Goal: Navigation & Orientation: Find specific page/section

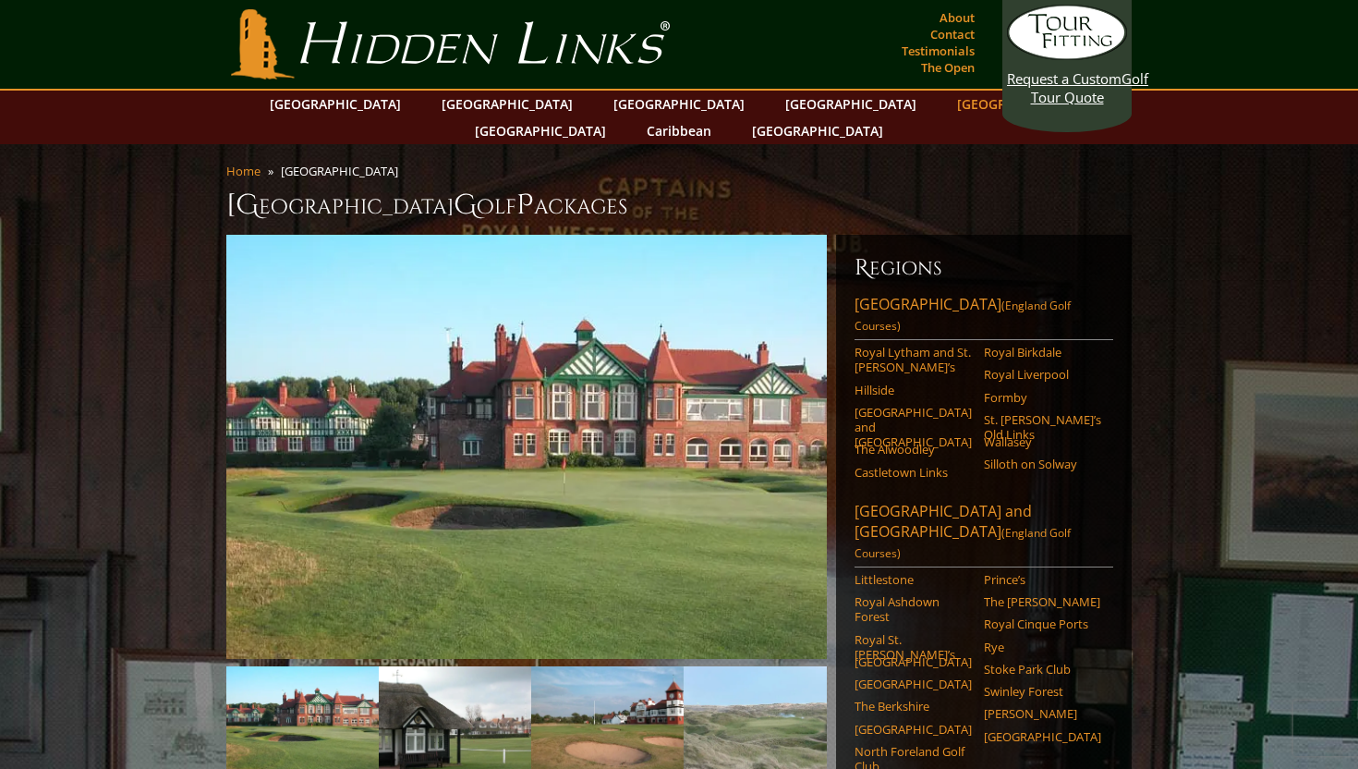
click at [948, 107] on link "[GEOGRAPHIC_DATA]" at bounding box center [1023, 104] width 150 height 27
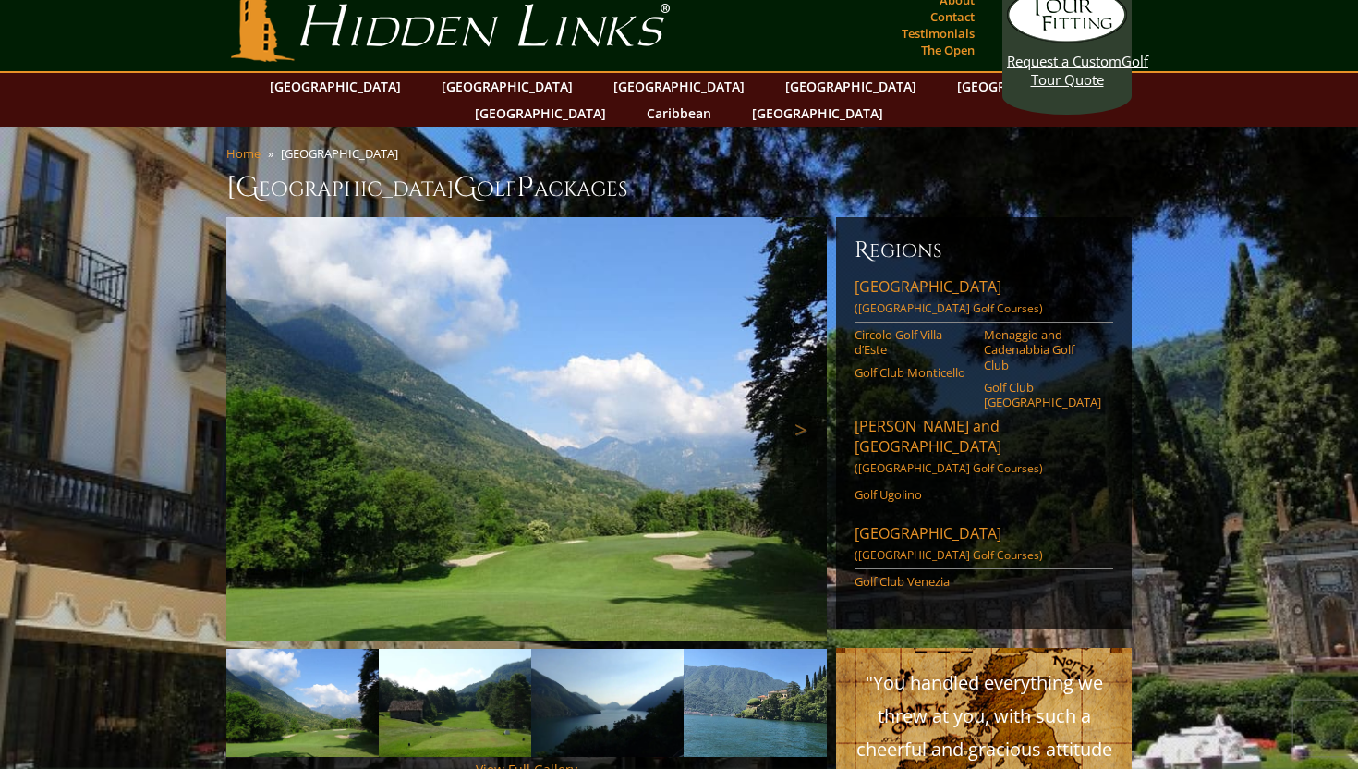
scroll to position [18, 0]
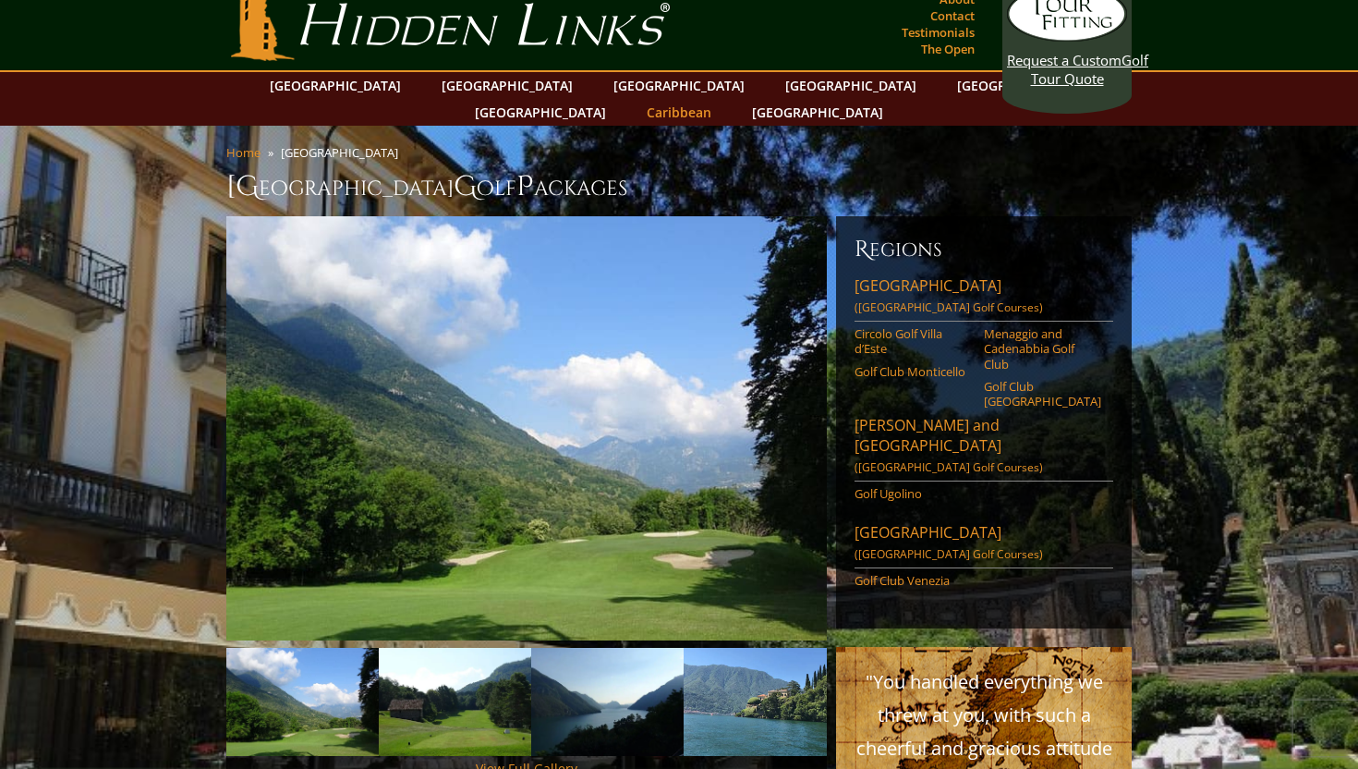
click at [721, 99] on link "Caribbean" at bounding box center [679, 112] width 83 height 27
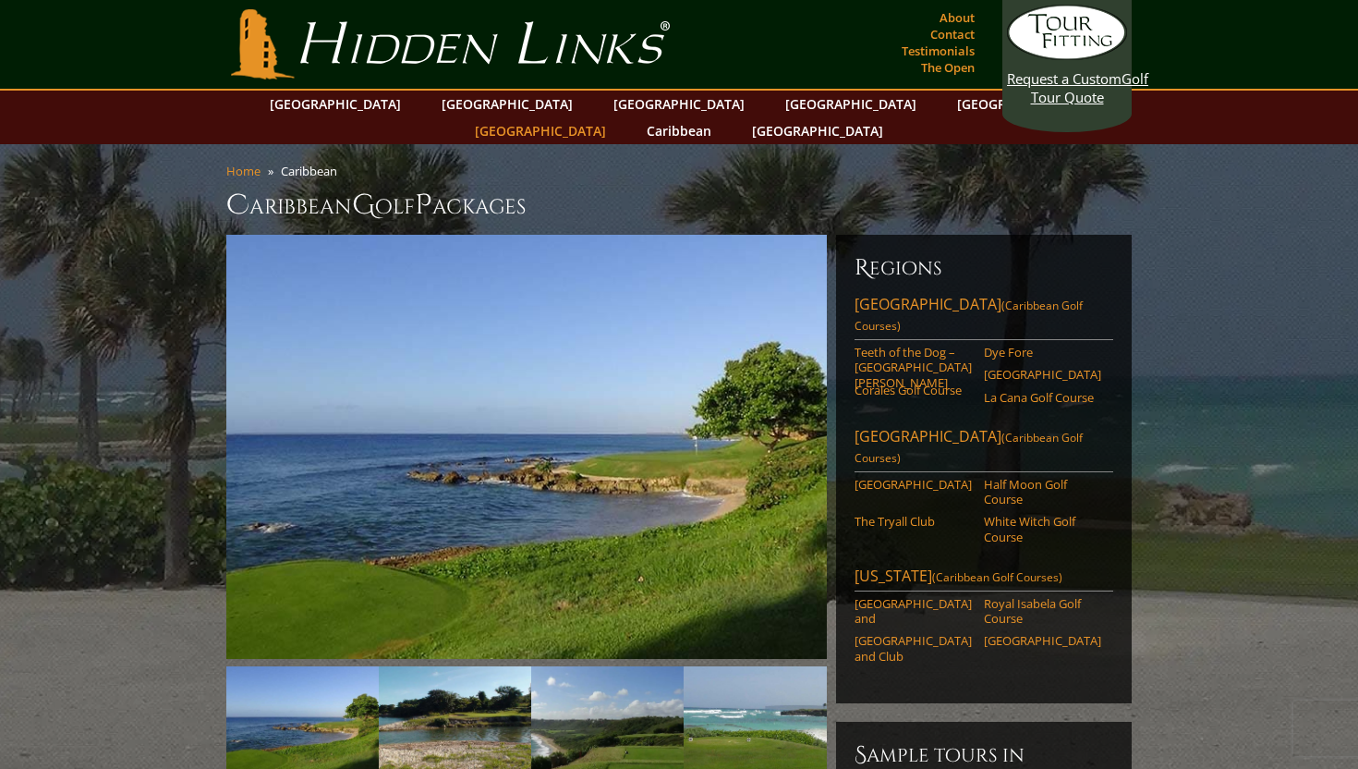
click at [615, 117] on link "[GEOGRAPHIC_DATA]" at bounding box center [541, 130] width 150 height 27
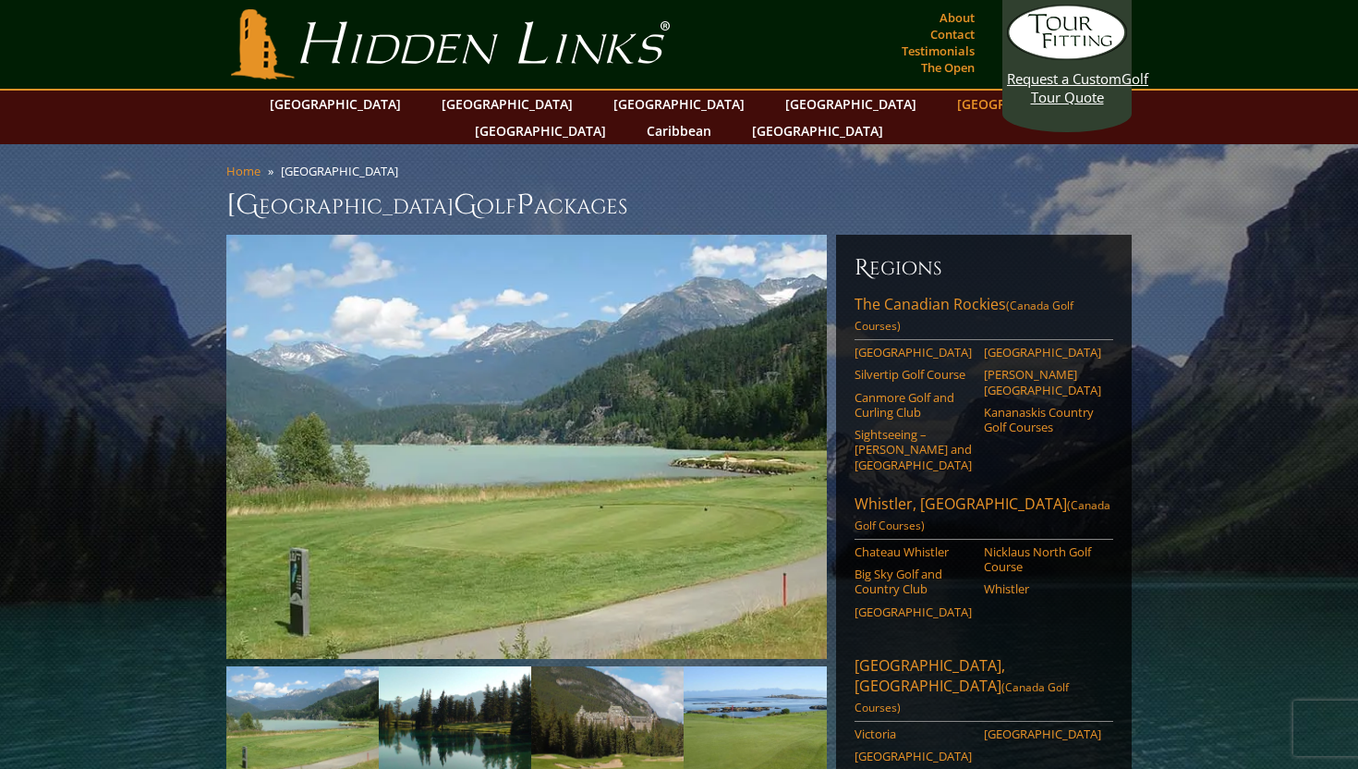
click at [948, 106] on link "[GEOGRAPHIC_DATA]" at bounding box center [1023, 104] width 150 height 27
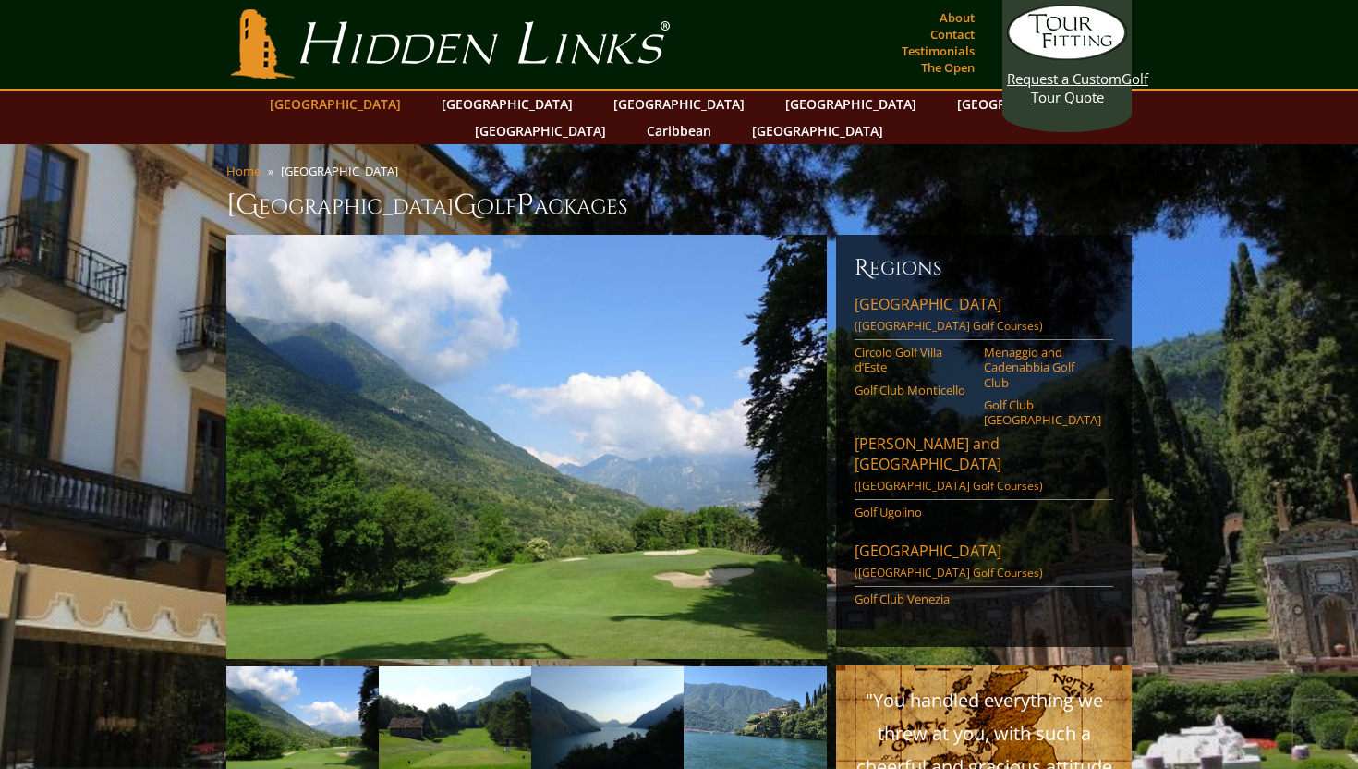
click at [378, 104] on link "[GEOGRAPHIC_DATA]" at bounding box center [336, 104] width 150 height 27
